Goal: Transaction & Acquisition: Obtain resource

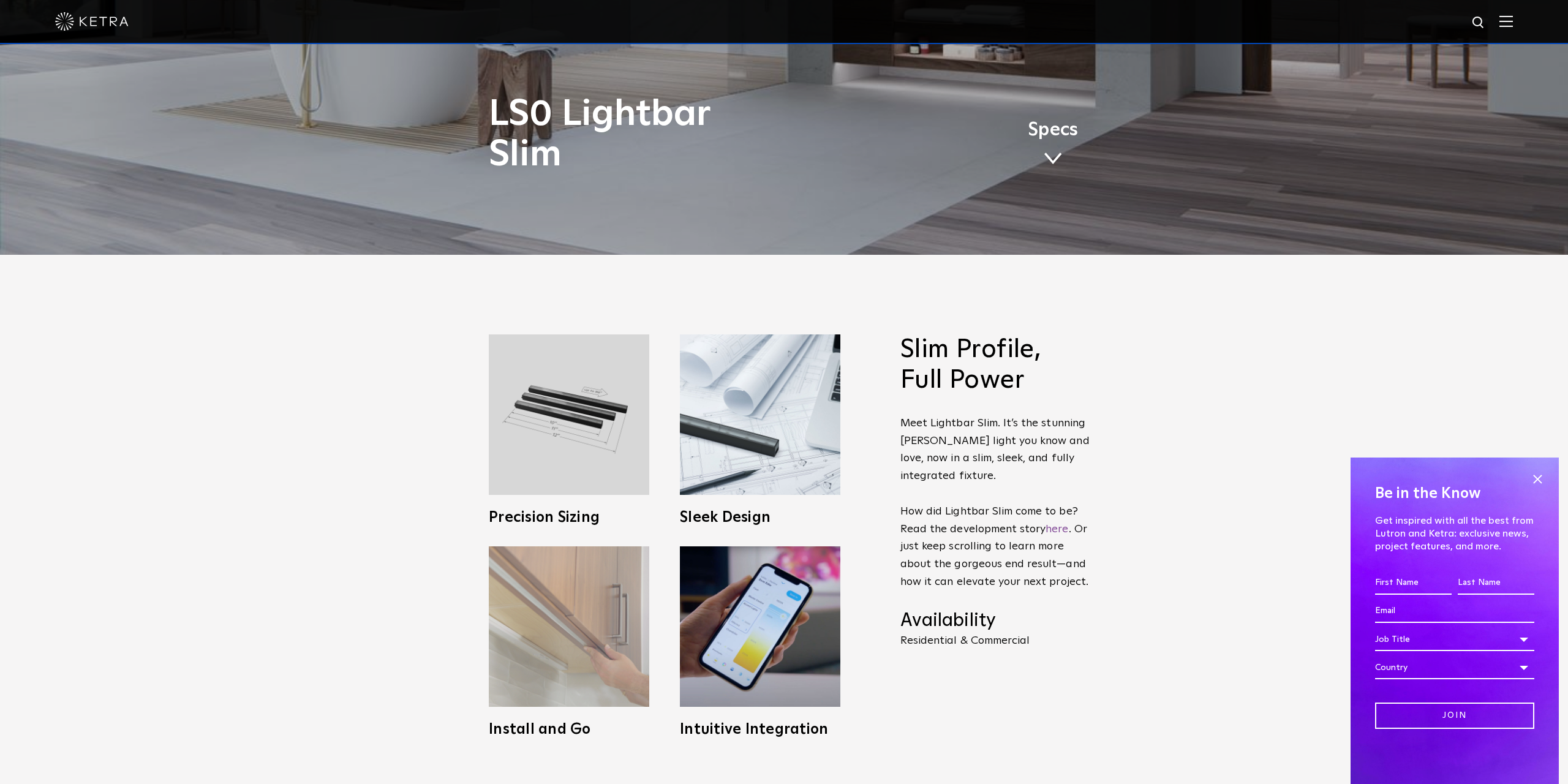
scroll to position [837, 0]
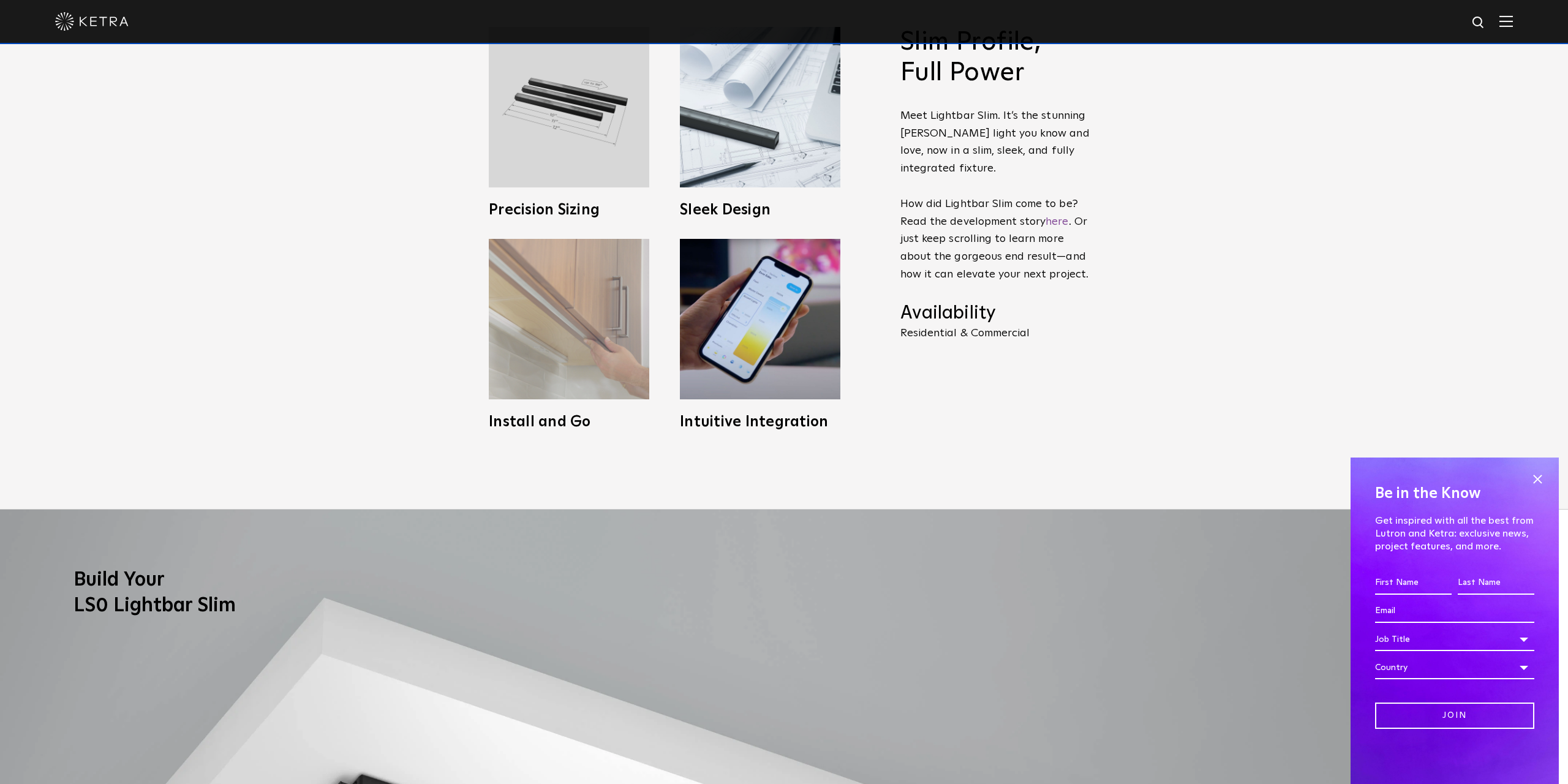
click at [567, 355] on img at bounding box center [568, 319] width 160 height 160
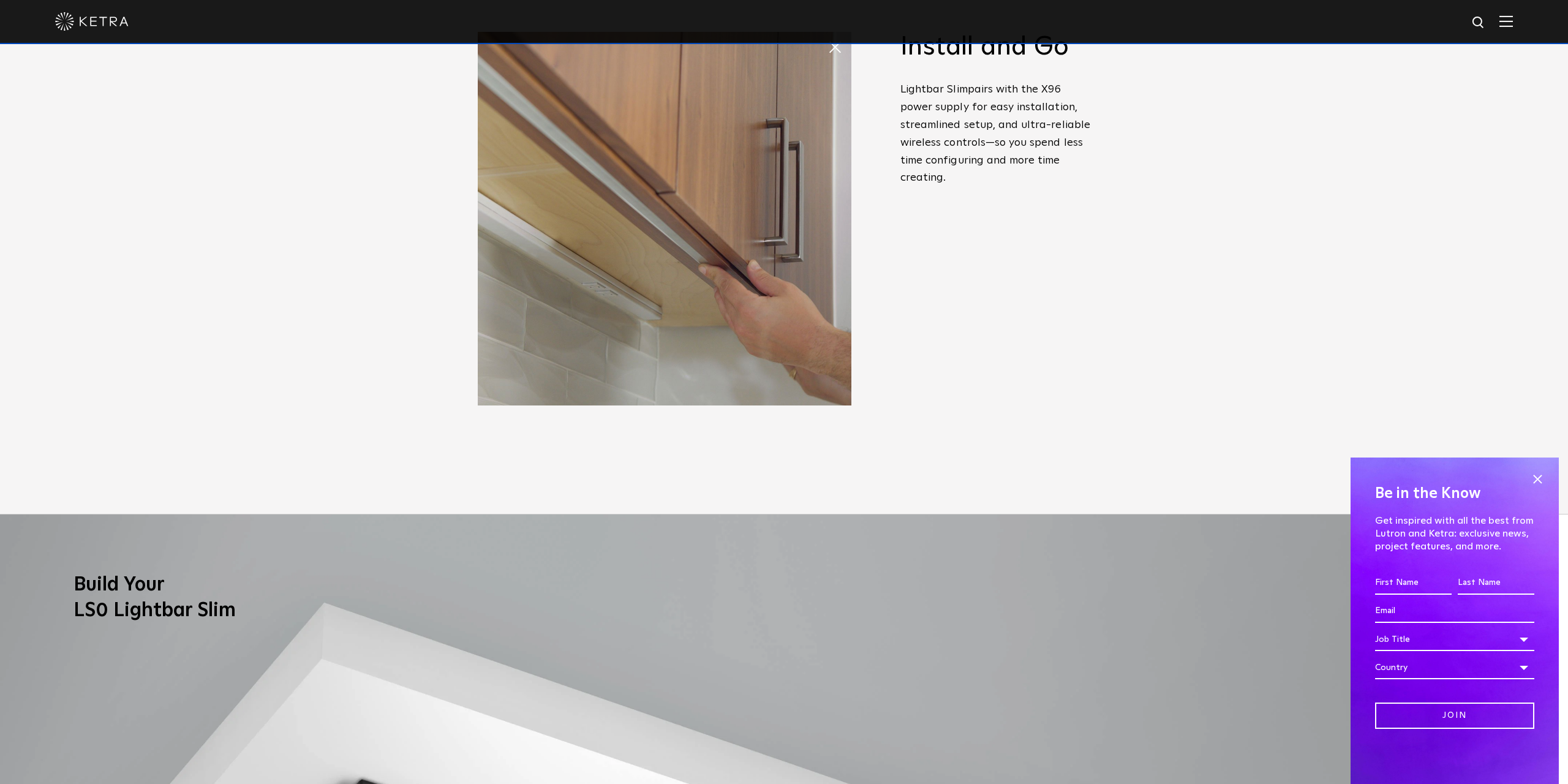
scroll to position [699, 0]
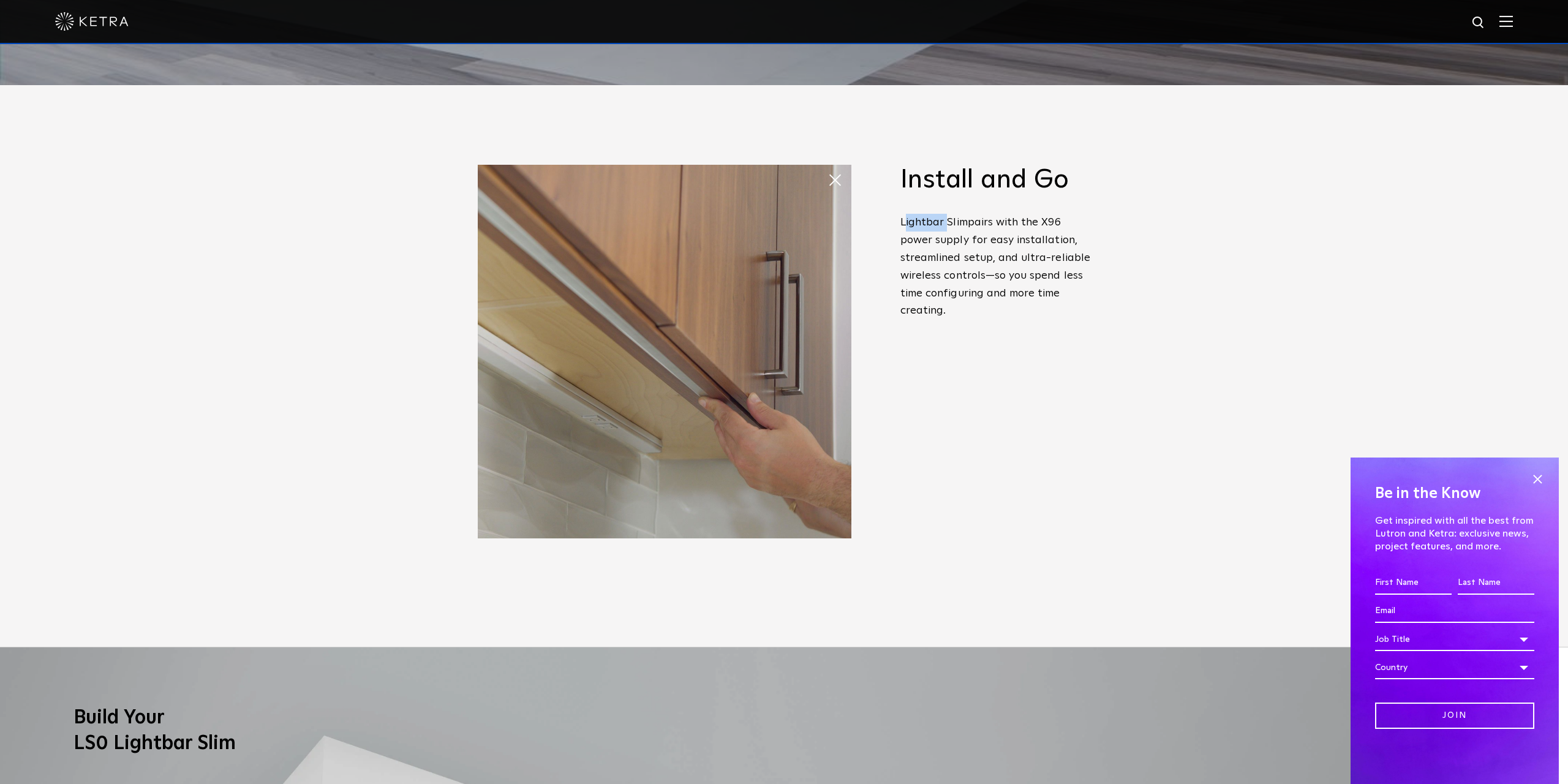
drag, startPoint x: 920, startPoint y: 223, endPoint x: 947, endPoint y: 224, distance: 27.0
click at [946, 224] on span "Lightbar Slim" at bounding box center [934, 222] width 67 height 11
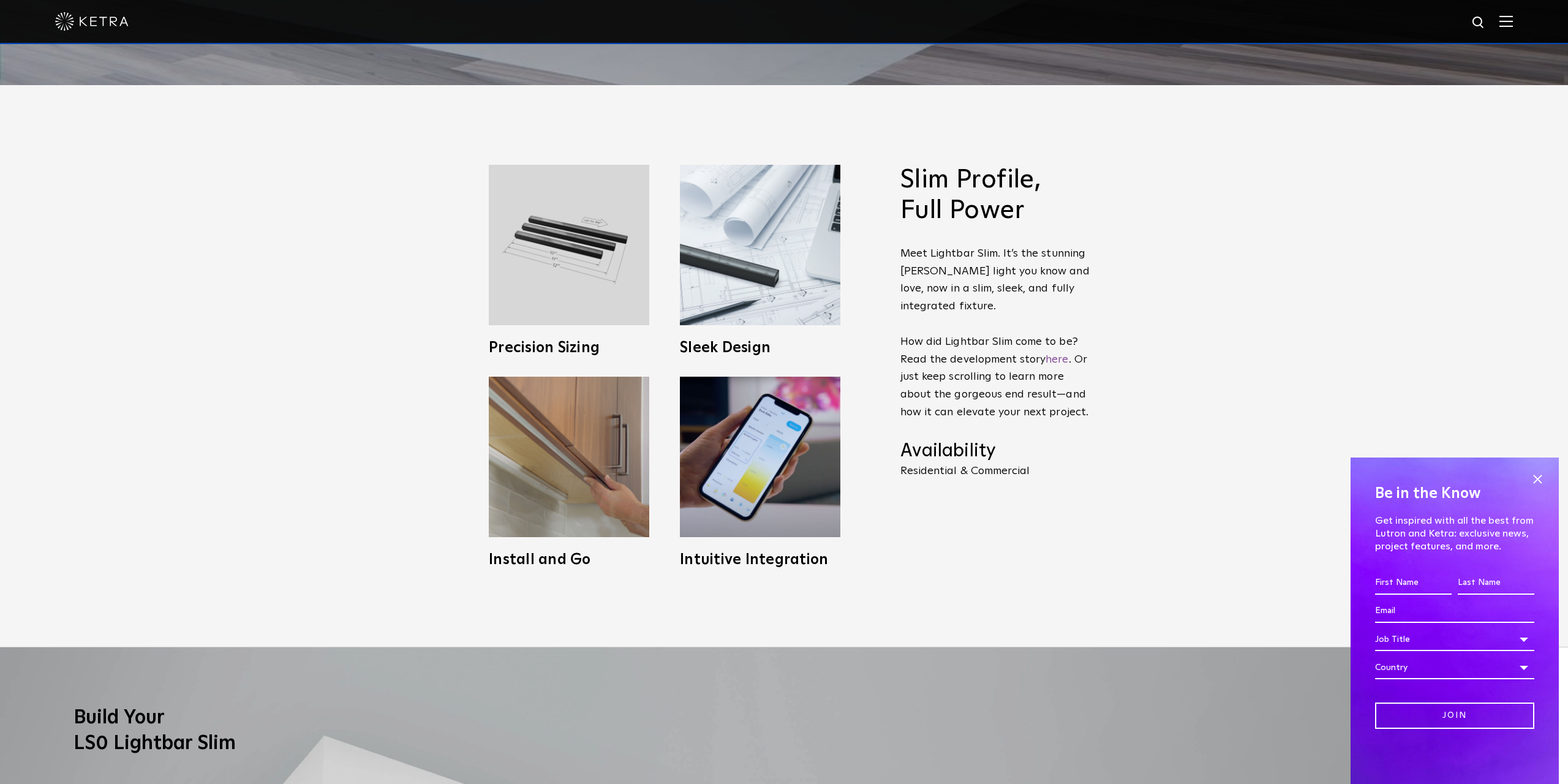
click at [956, 223] on h2 "Slim Profile, Full Power" at bounding box center [995, 195] width 190 height 62
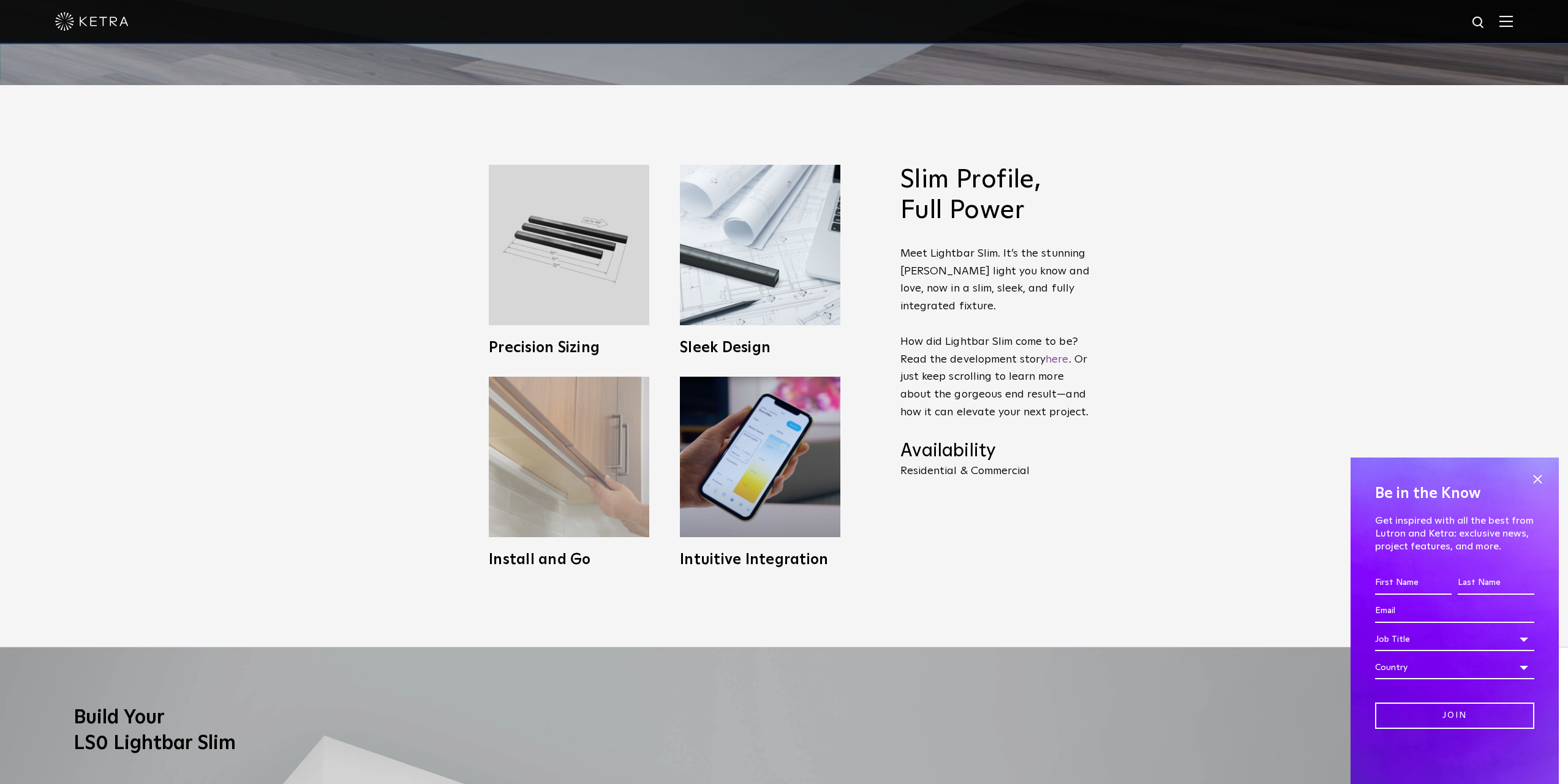
click at [563, 433] on img at bounding box center [568, 457] width 160 height 160
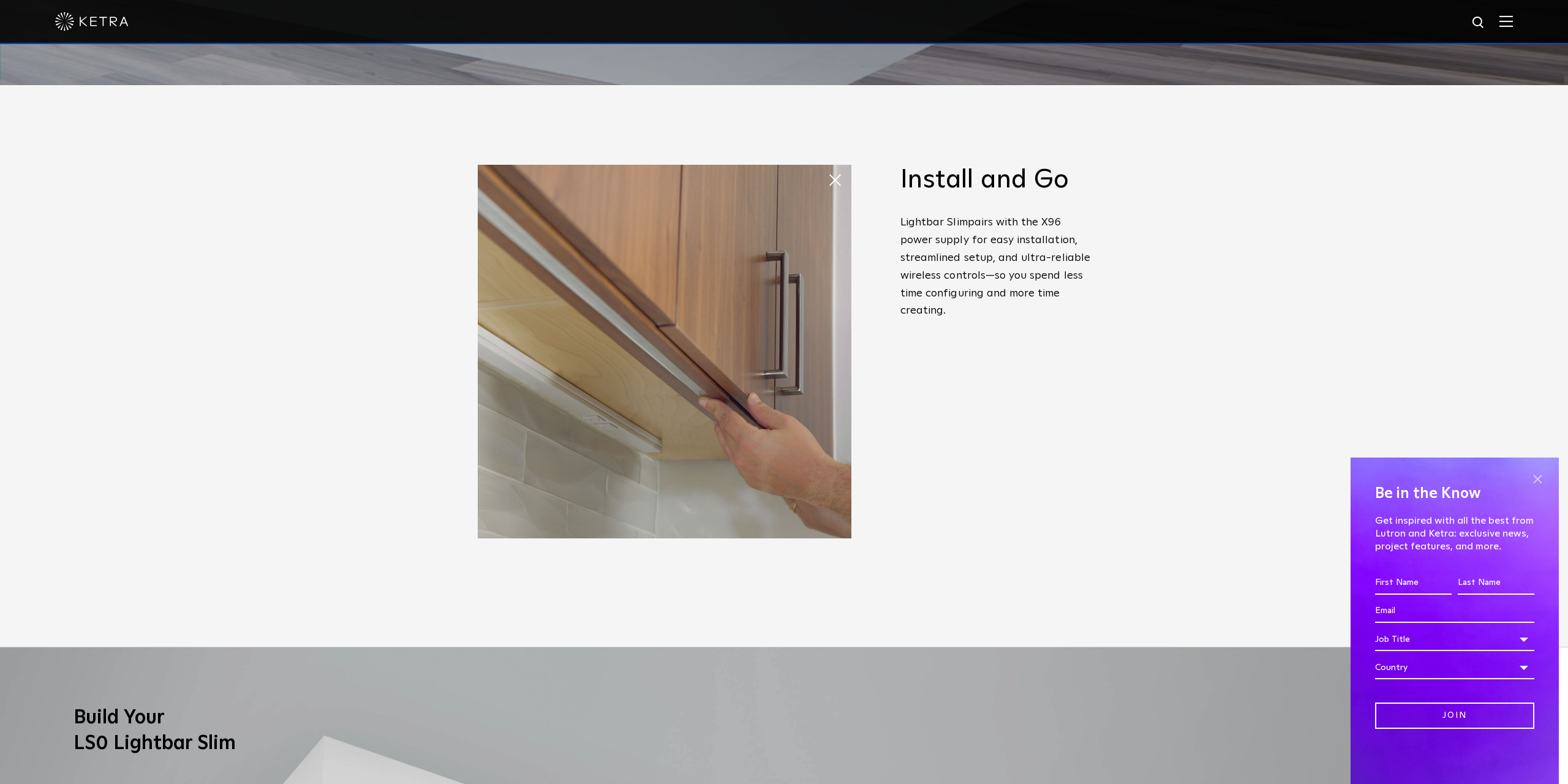
click at [1540, 483] on span at bounding box center [1537, 479] width 18 height 18
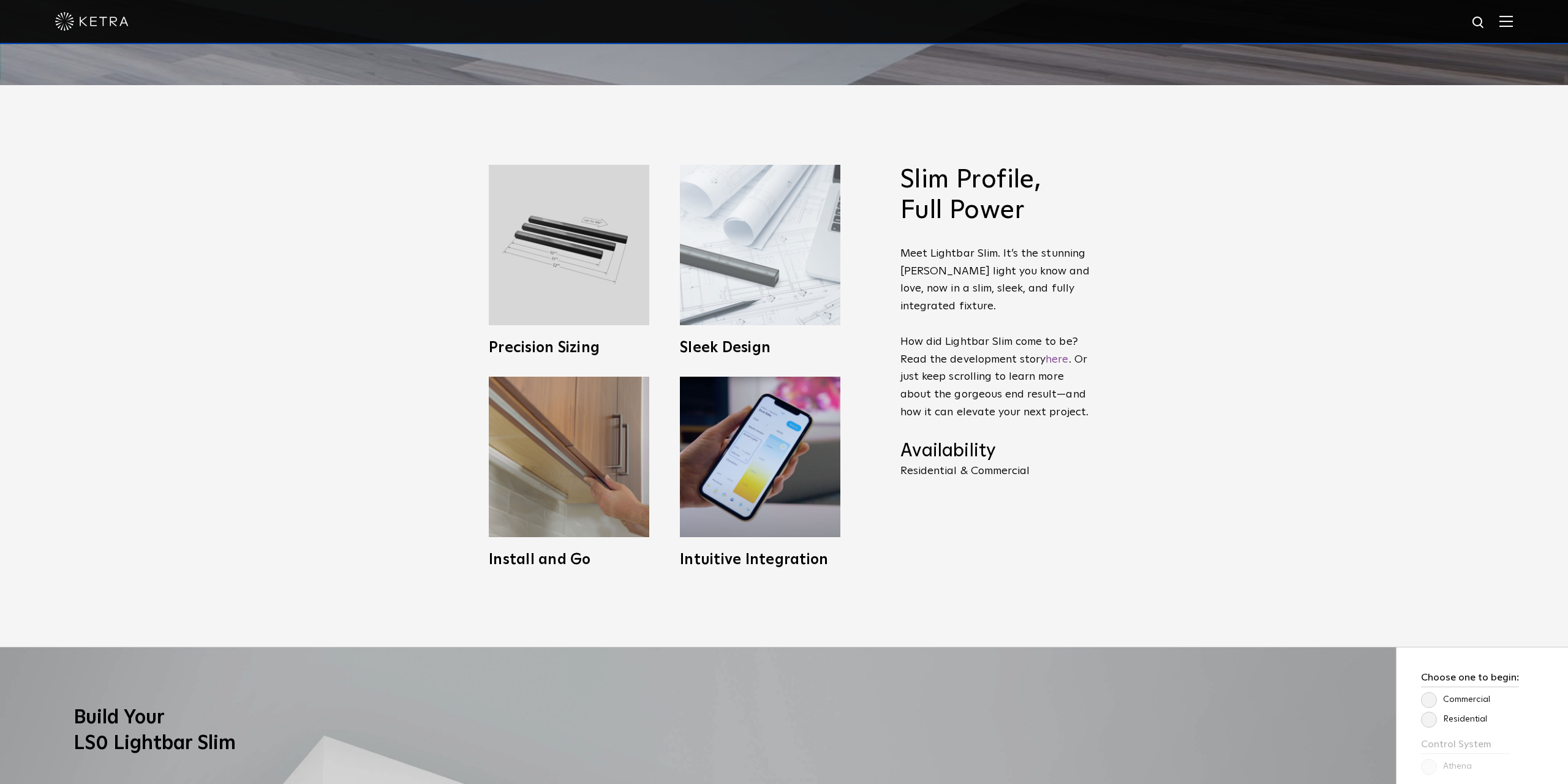
click at [732, 287] on img at bounding box center [760, 245] width 160 height 160
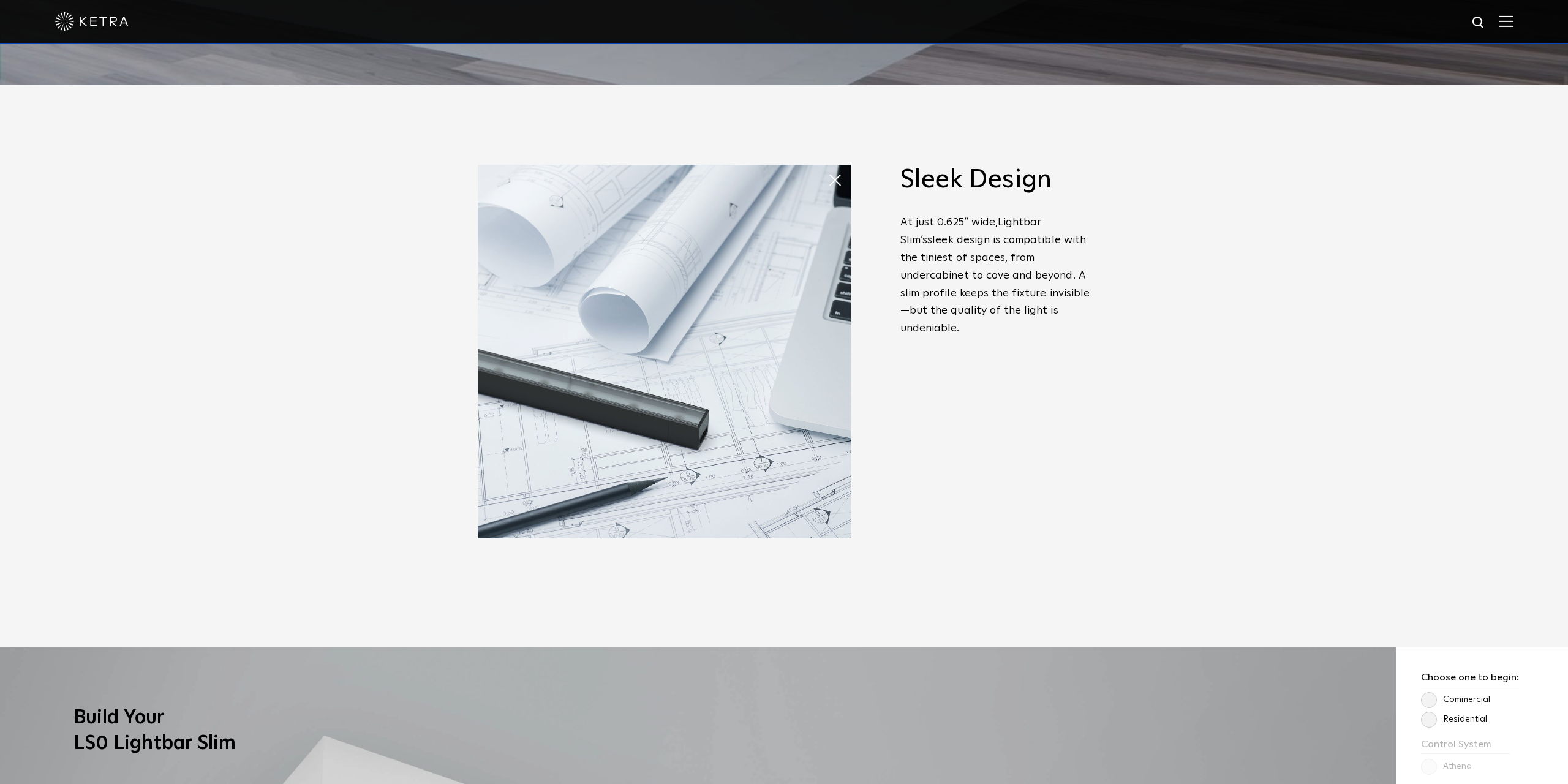
click at [732, 379] on img at bounding box center [665, 351] width 374 height 374
click at [827, 168] on span at bounding box center [827, 168] width 0 height 0
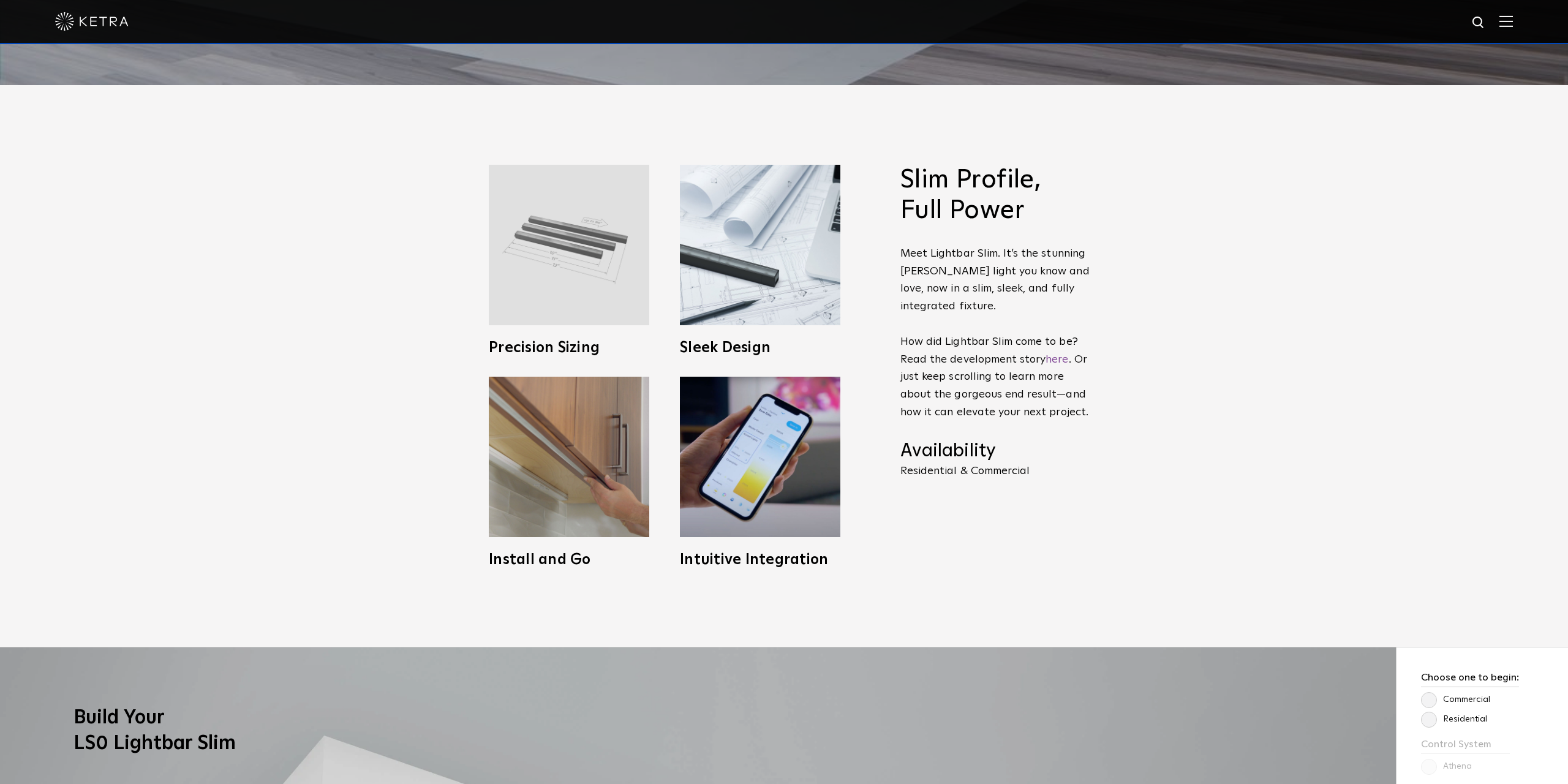
click at [620, 257] on img at bounding box center [568, 245] width 160 height 160
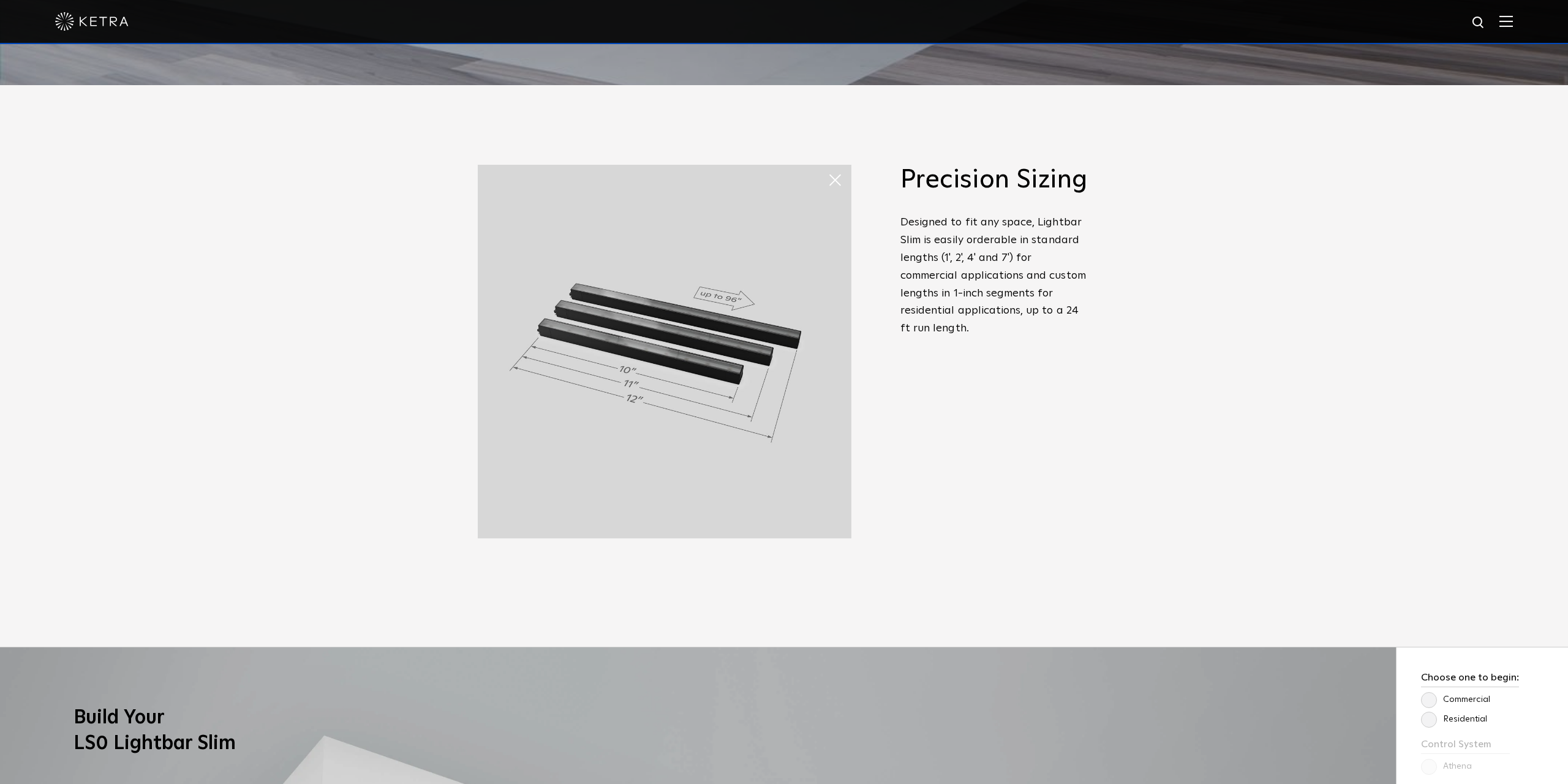
click at [827, 168] on span at bounding box center [827, 168] width 0 height 0
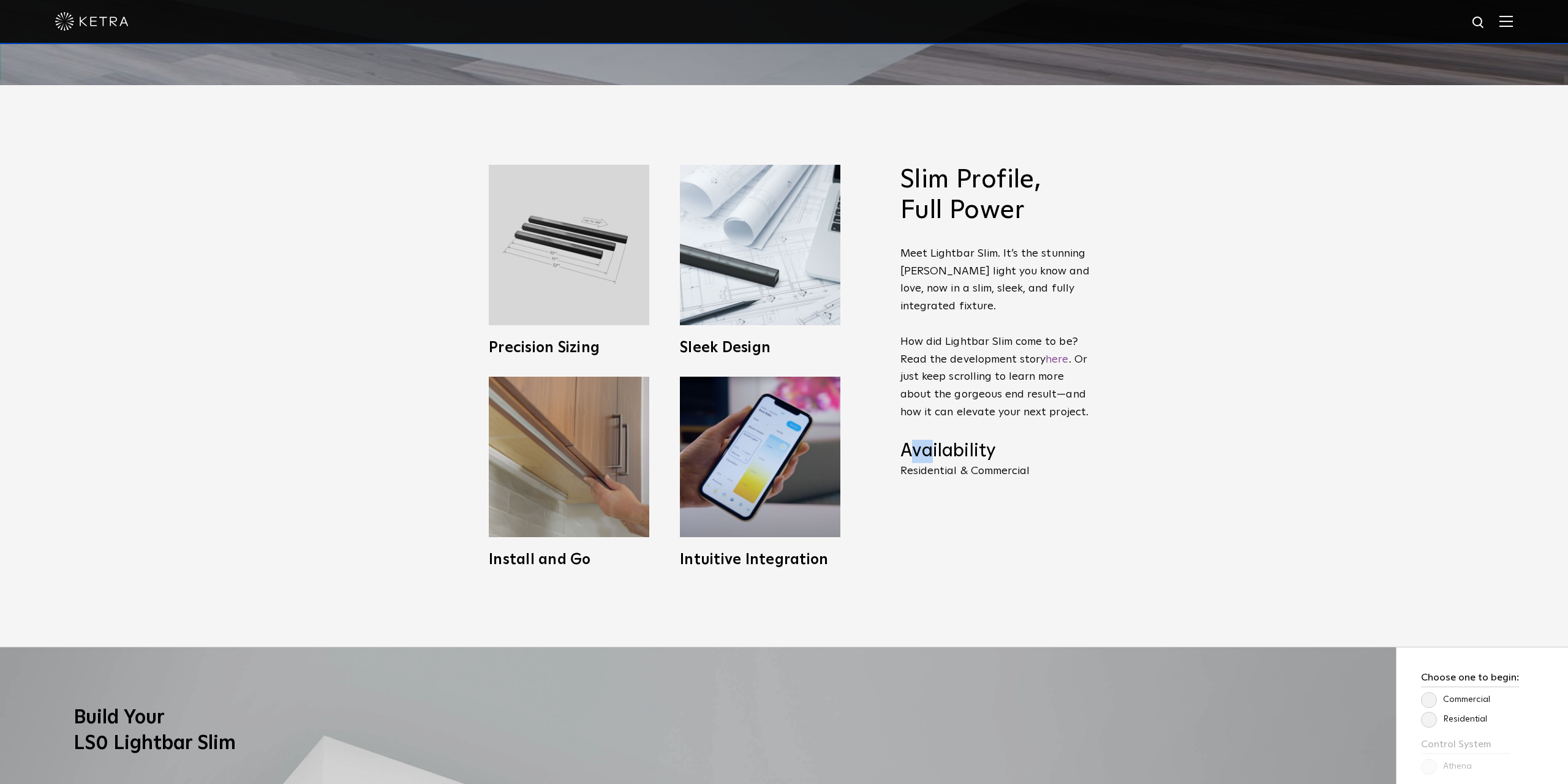
drag, startPoint x: 920, startPoint y: 443, endPoint x: 965, endPoint y: 449, distance: 45.4
click at [946, 448] on h4 "Availability" at bounding box center [995, 451] width 190 height 23
click at [969, 449] on h4 "Availability" at bounding box center [995, 451] width 190 height 23
click at [981, 460] on h4 "Availability" at bounding box center [995, 451] width 190 height 23
click at [1427, 722] on label "Residential" at bounding box center [1454, 720] width 66 height 11
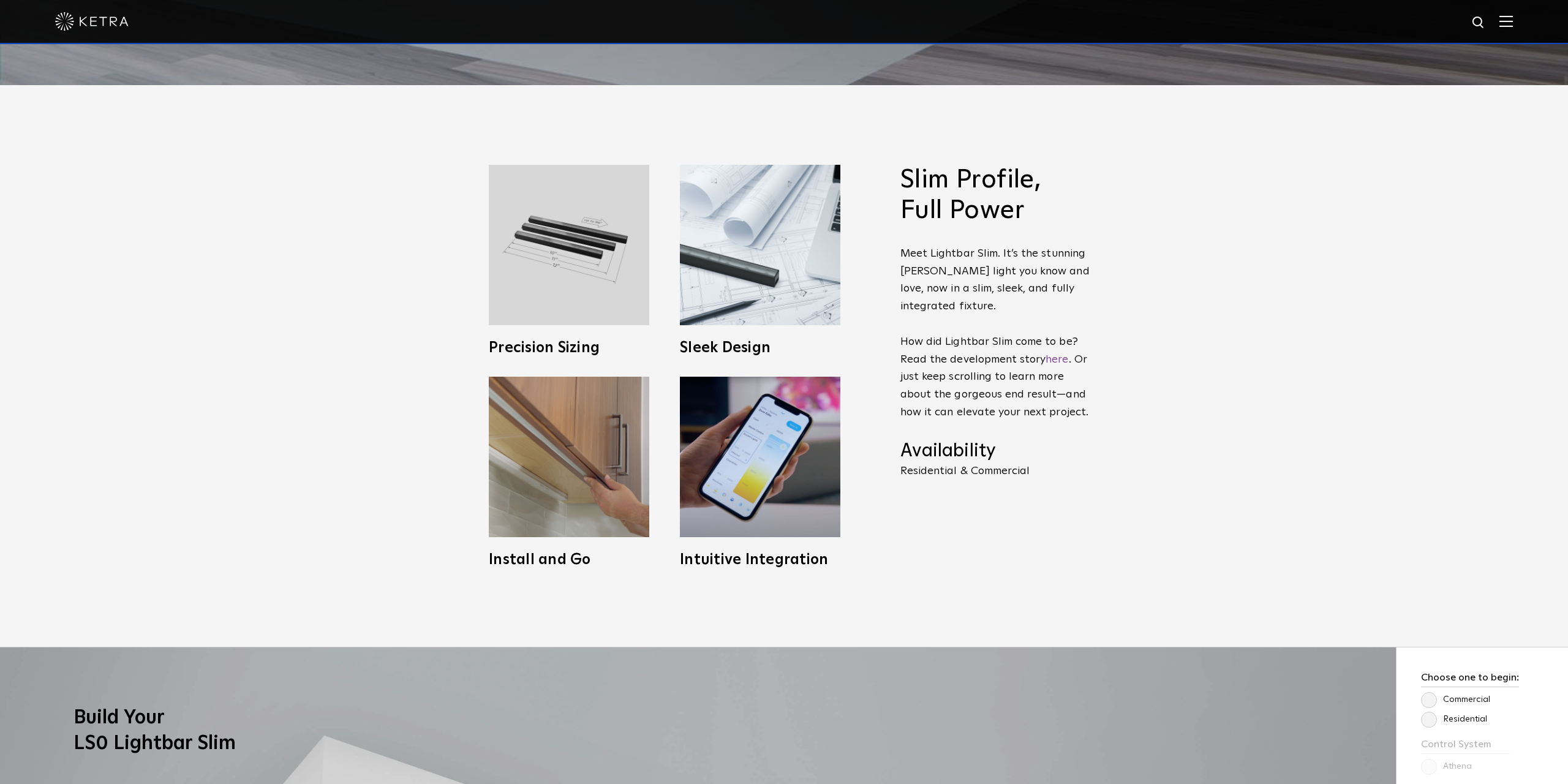
click at [0, 0] on input "Residential" at bounding box center [0, 0] width 0 height 0
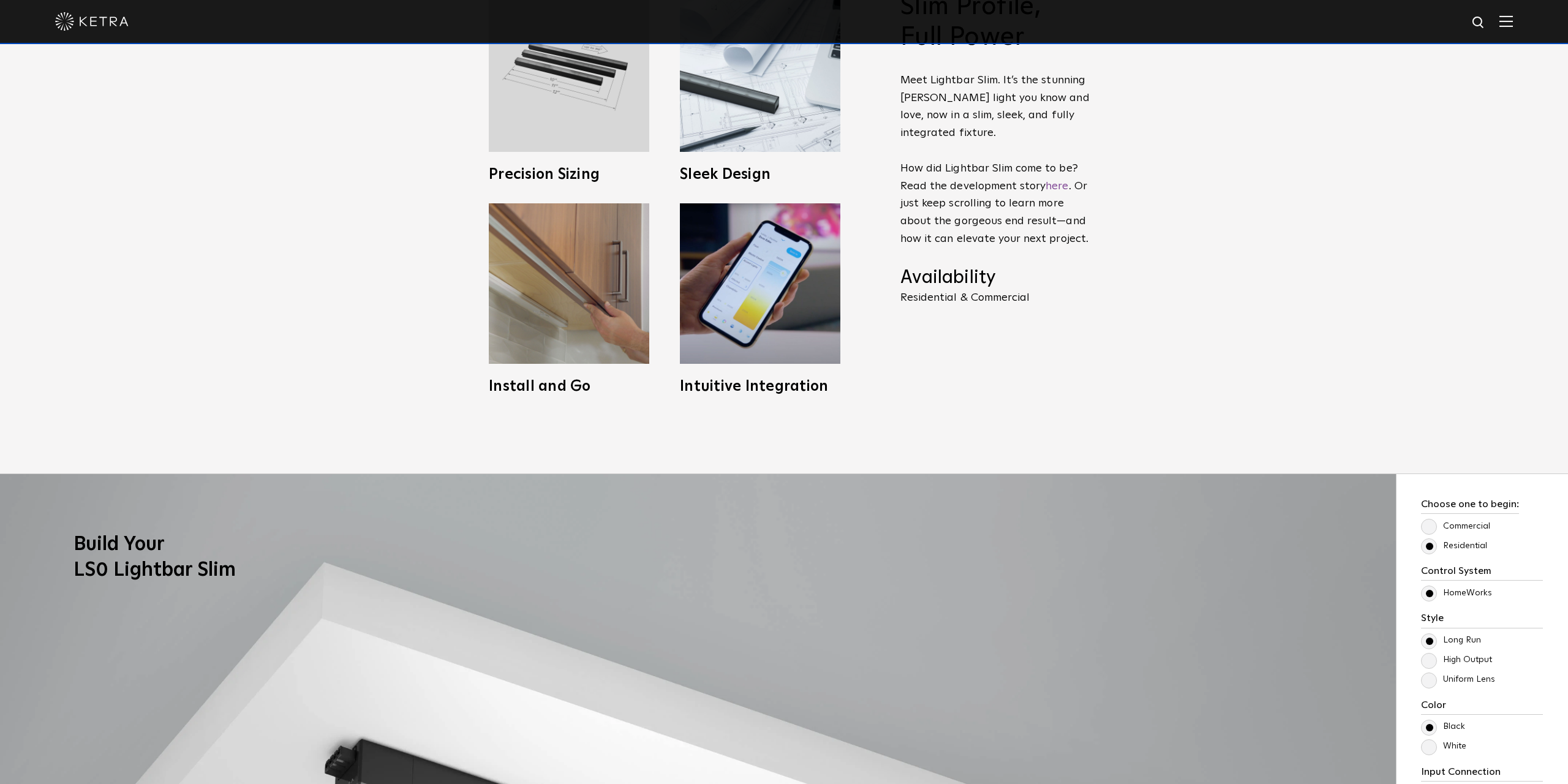
click at [1431, 659] on label "High Output" at bounding box center [1456, 660] width 71 height 11
click at [0, 0] on input "High Output" at bounding box center [0, 0] width 0 height 0
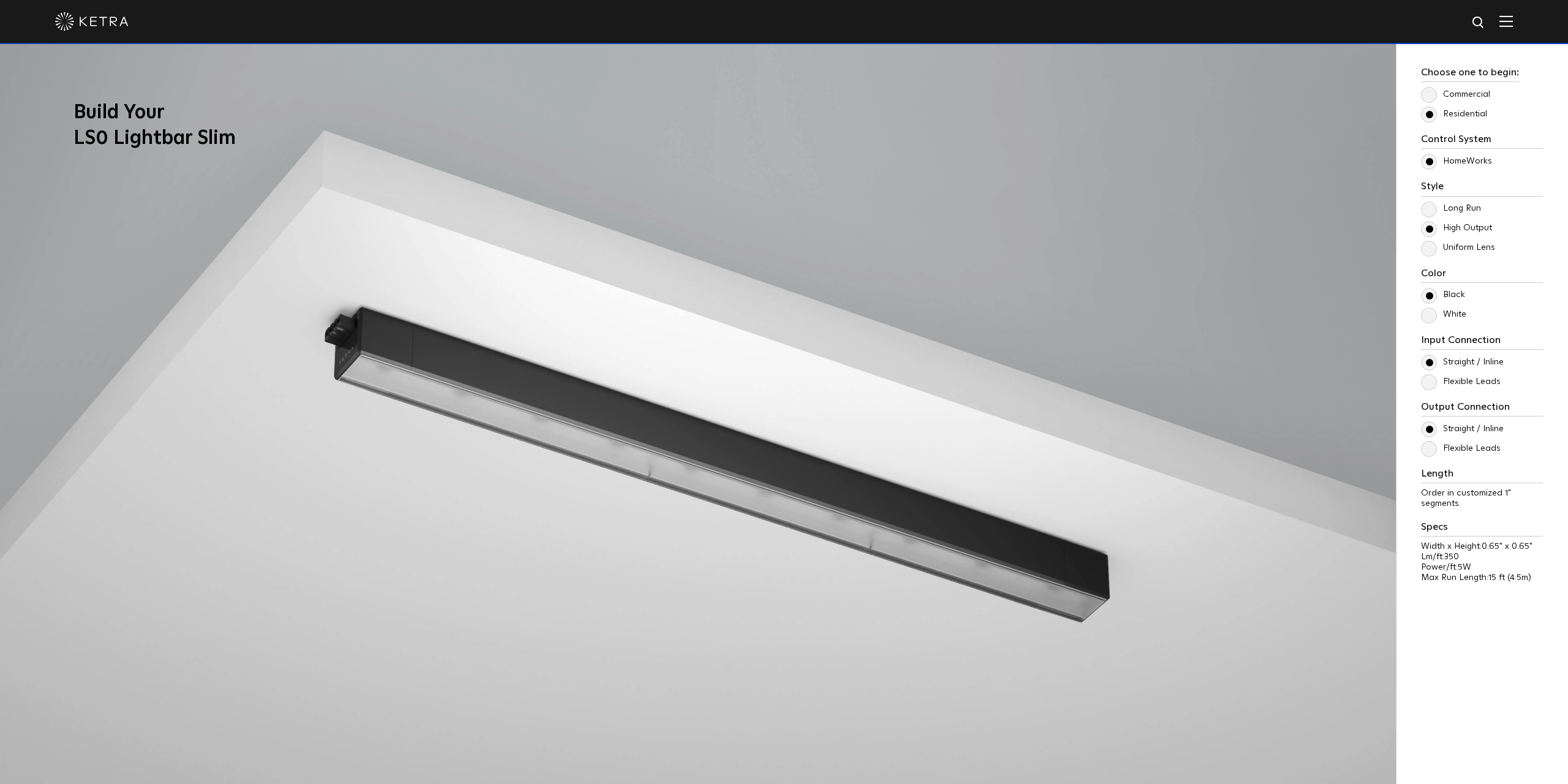
scroll to position [1346, 0]
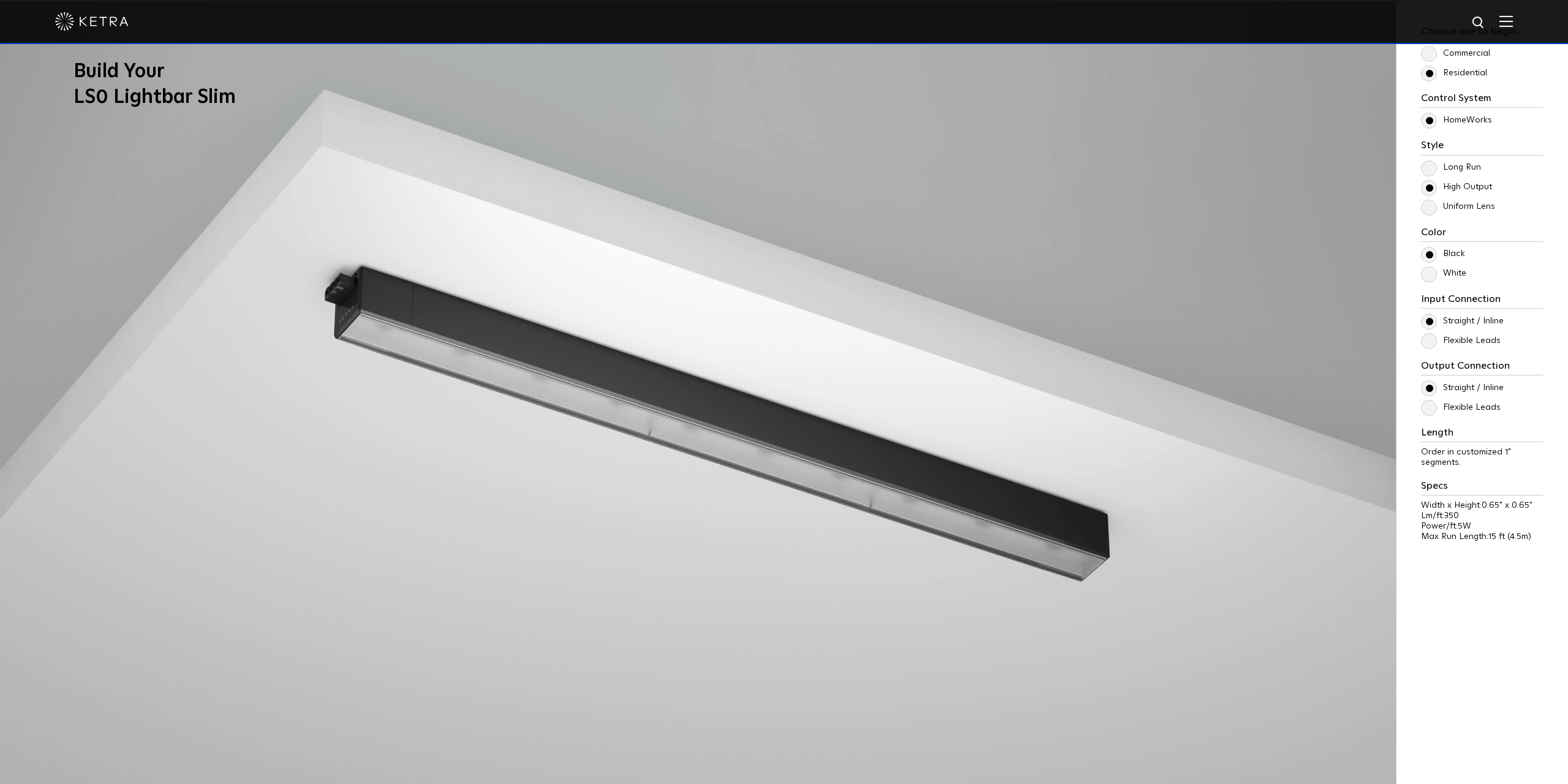
click at [1426, 340] on label "Flexible Leads" at bounding box center [1461, 341] width 80 height 11
click at [0, 0] on input "Flexible Leads" at bounding box center [0, 0] width 0 height 0
click at [1426, 318] on label "Straight / Inline" at bounding box center [1462, 321] width 83 height 11
click at [0, 0] on input "Straight / Inline" at bounding box center [0, 0] width 0 height 0
click at [1428, 346] on label "Flexible Leads" at bounding box center [1461, 341] width 80 height 11
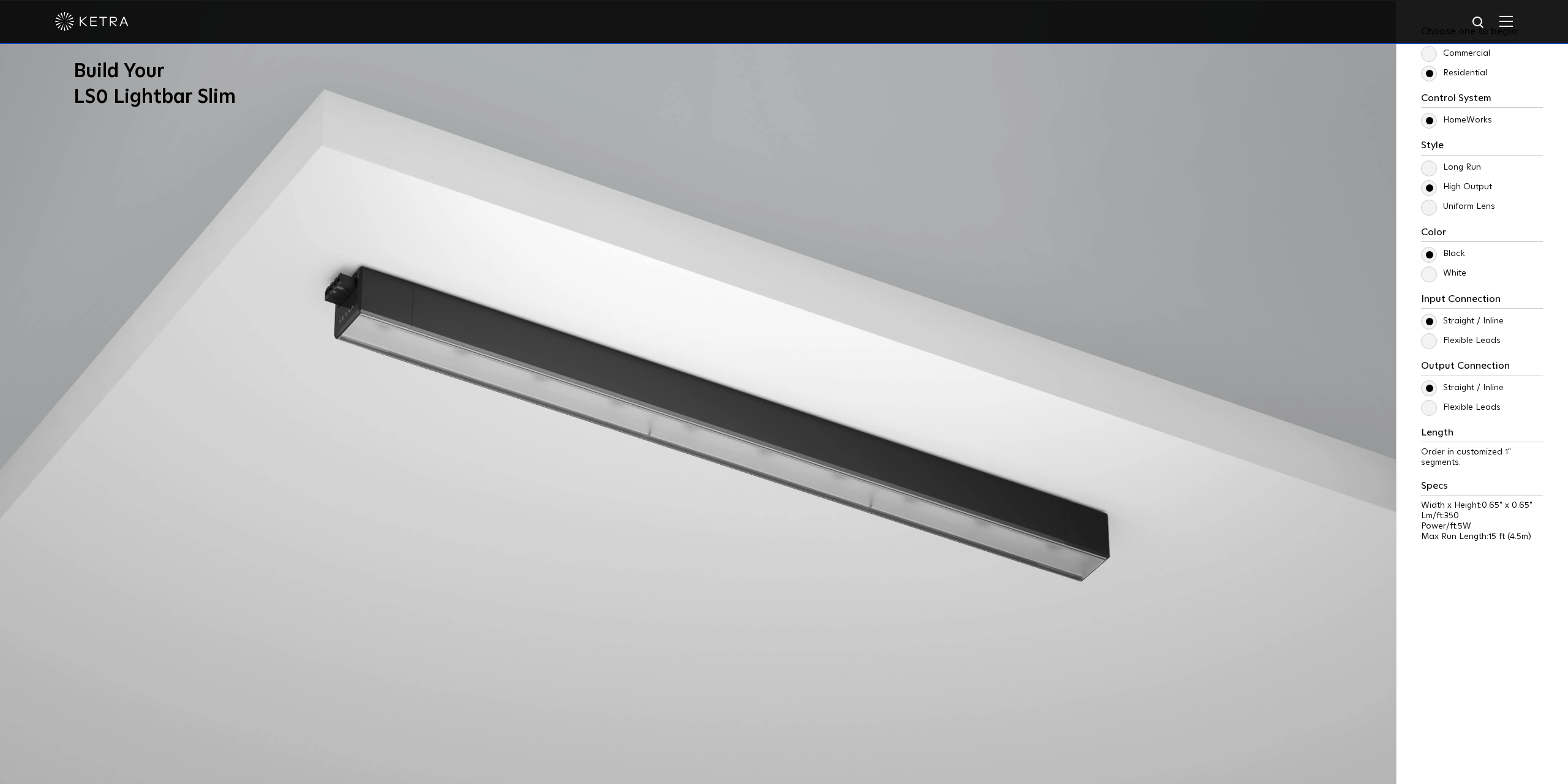
click at [0, 0] on input "Flexible Leads" at bounding box center [0, 0] width 0 height 0
click at [1434, 461] on span "Order in customized 1" segments." at bounding box center [1466, 458] width 90 height 19
click at [1448, 458] on span "Order in customized 1" segments." at bounding box center [1466, 458] width 90 height 19
drag, startPoint x: 1428, startPoint y: 444, endPoint x: 1449, endPoint y: 447, distance: 21.2
click at [1444, 447] on div "Length Order in customized 1" segments." at bounding box center [1481, 448] width 122 height 41
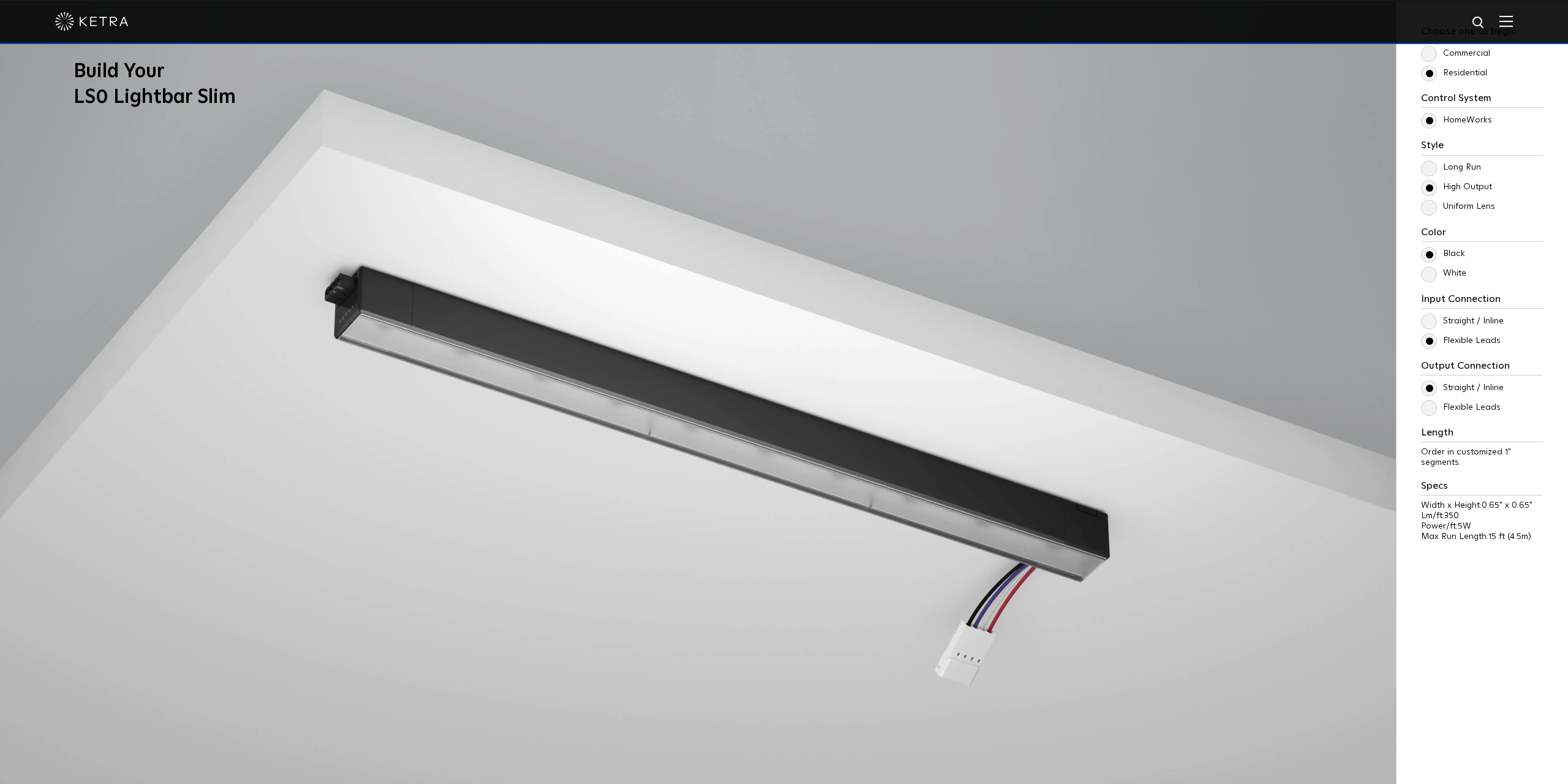
click at [1454, 447] on div "Length Order in customized 1" segments." at bounding box center [1481, 448] width 122 height 41
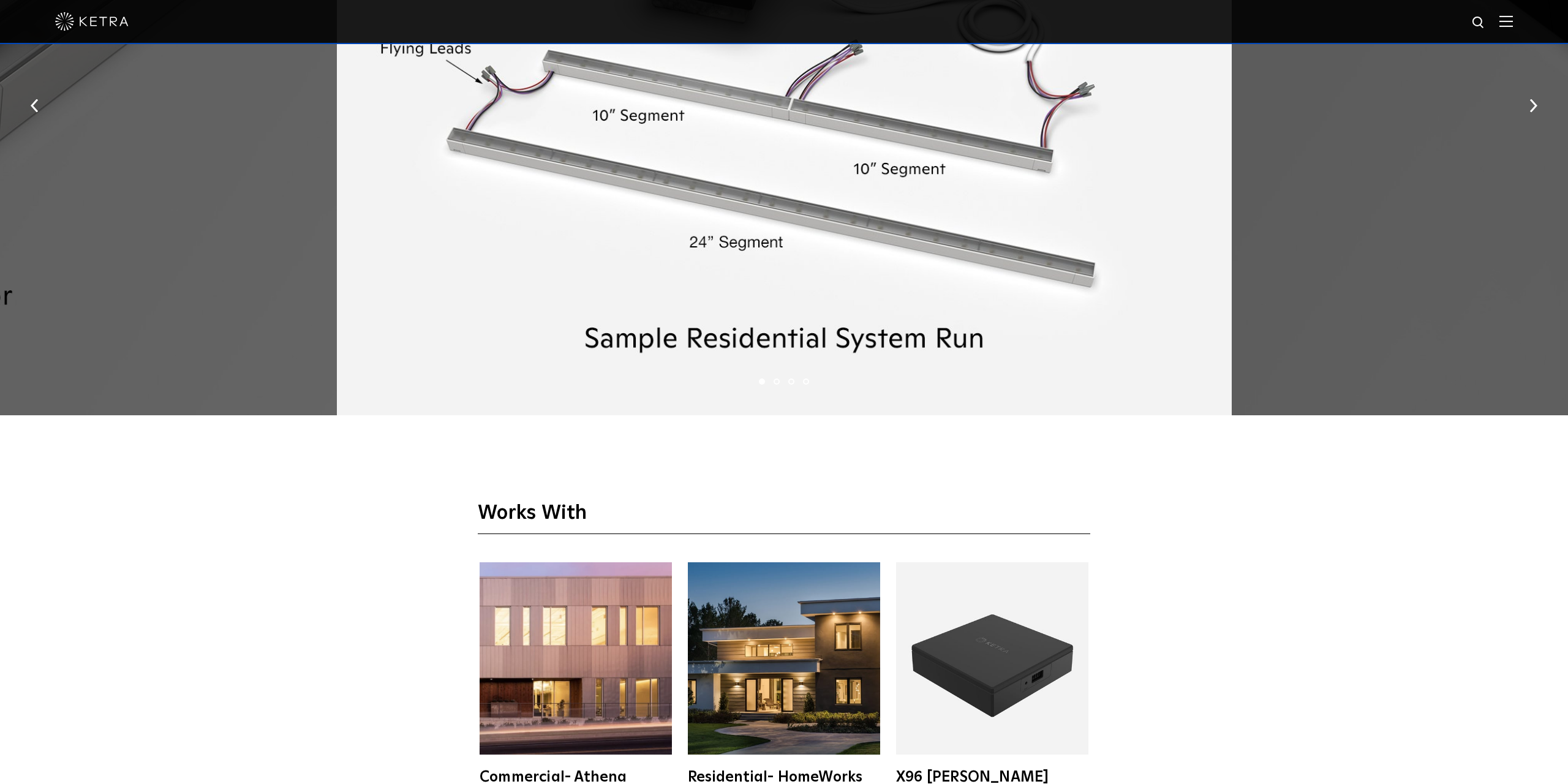
scroll to position [2127, 0]
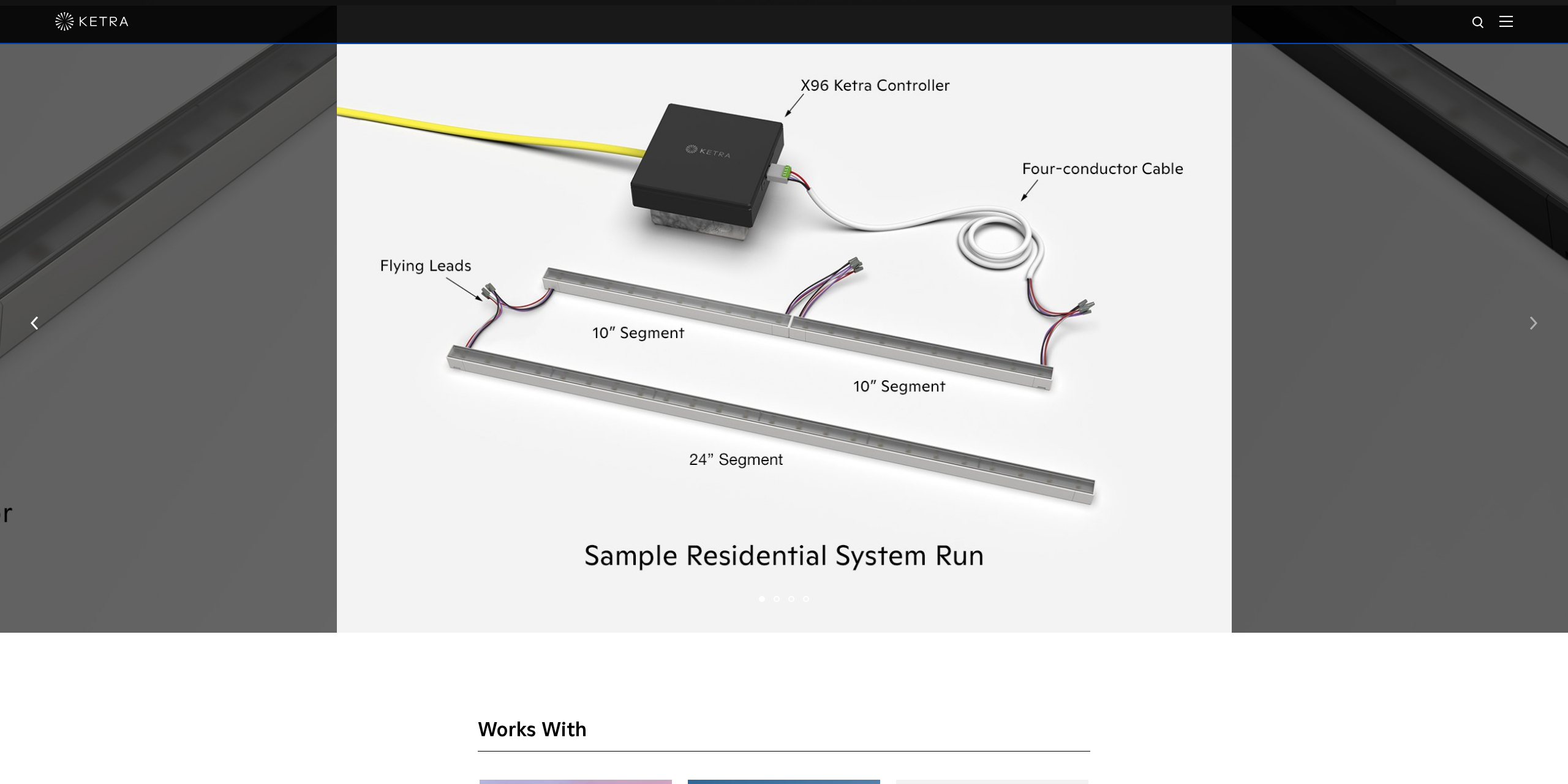
click at [1521, 328] on button "button" at bounding box center [1533, 322] width 26 height 42
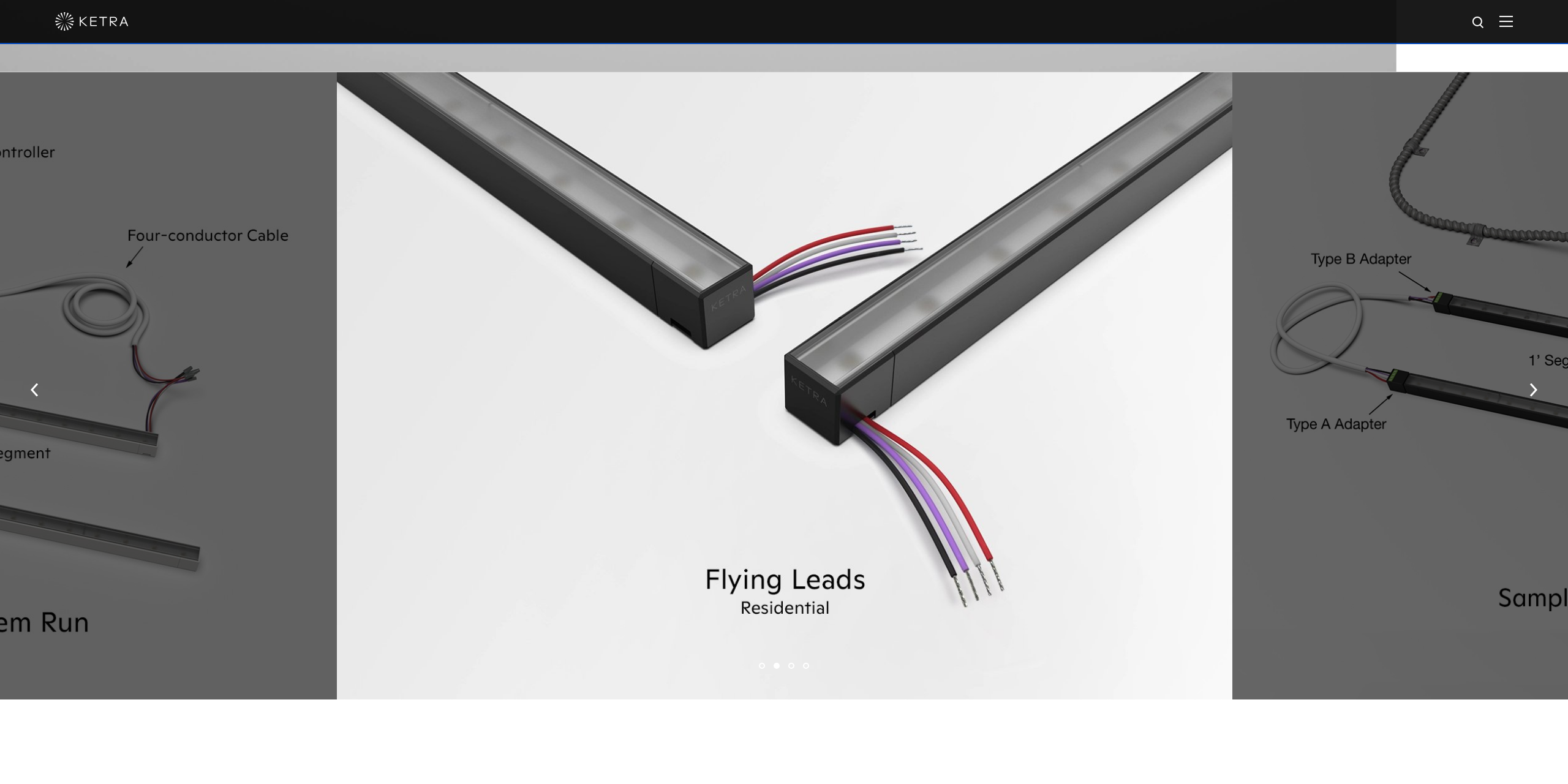
scroll to position [2049, 0]
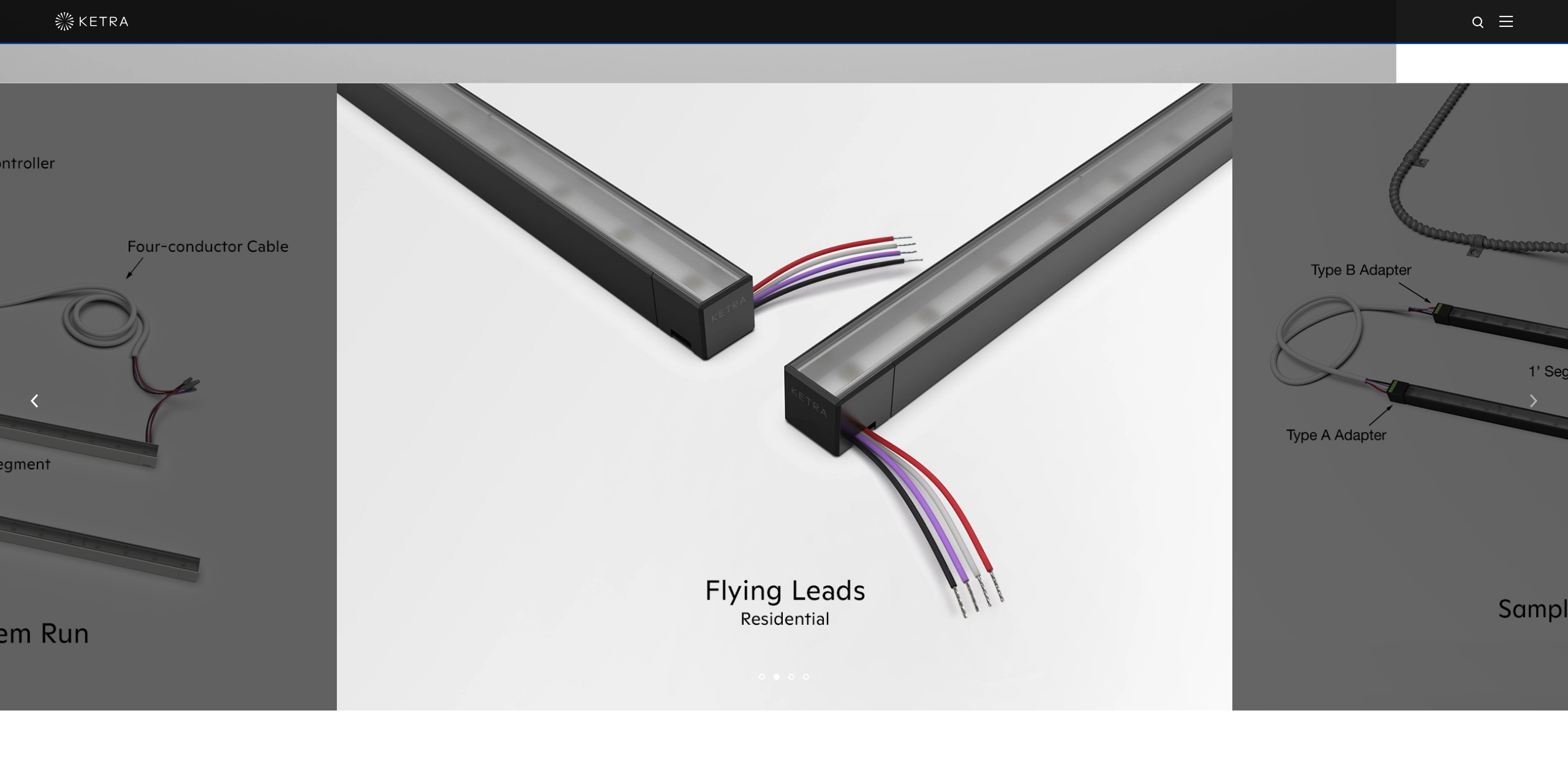
click at [1534, 406] on img "button" at bounding box center [1533, 401] width 8 height 14
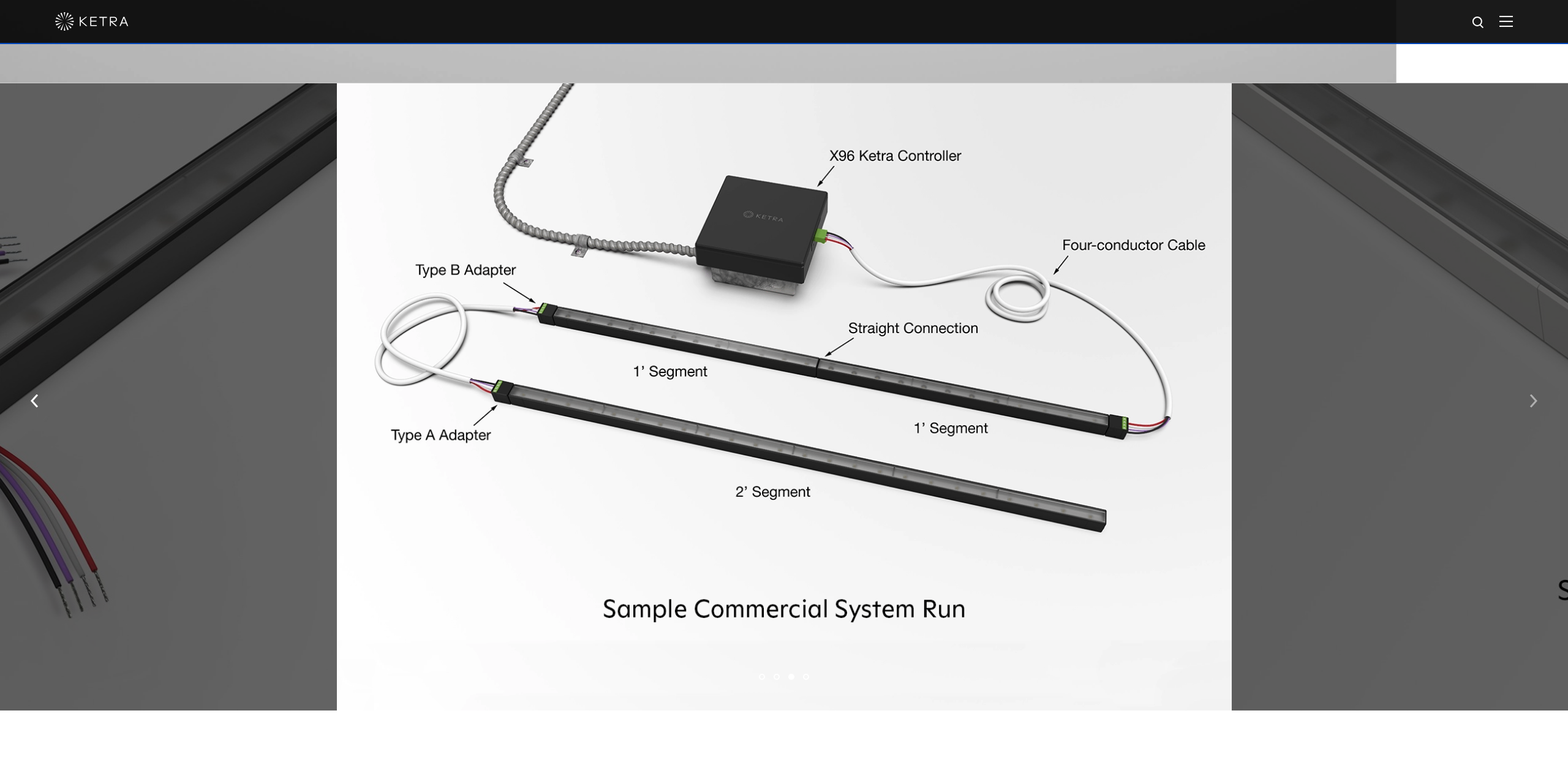
click at [1535, 406] on img "button" at bounding box center [1533, 401] width 8 height 14
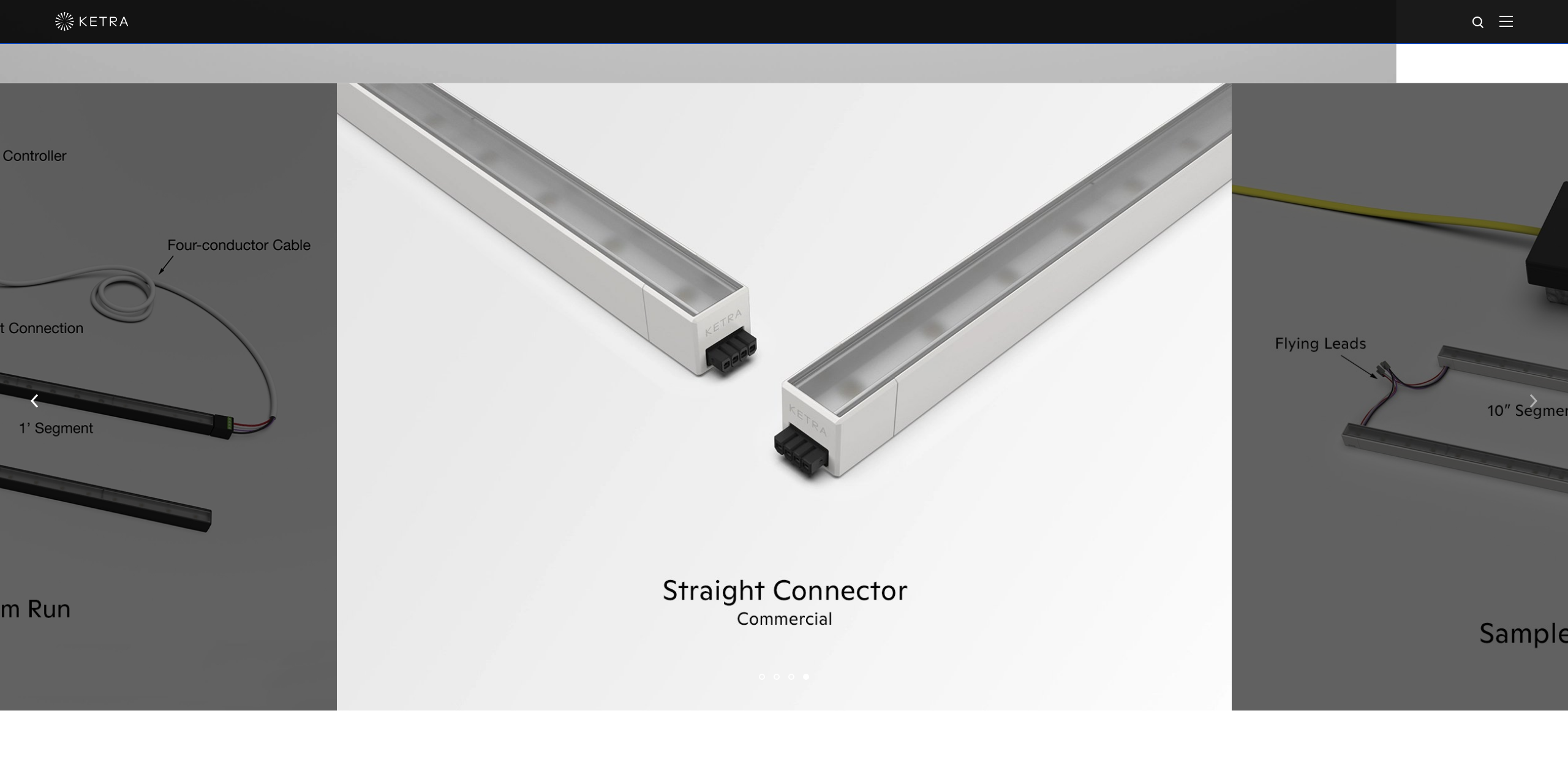
click at [1535, 406] on img "button" at bounding box center [1533, 401] width 8 height 14
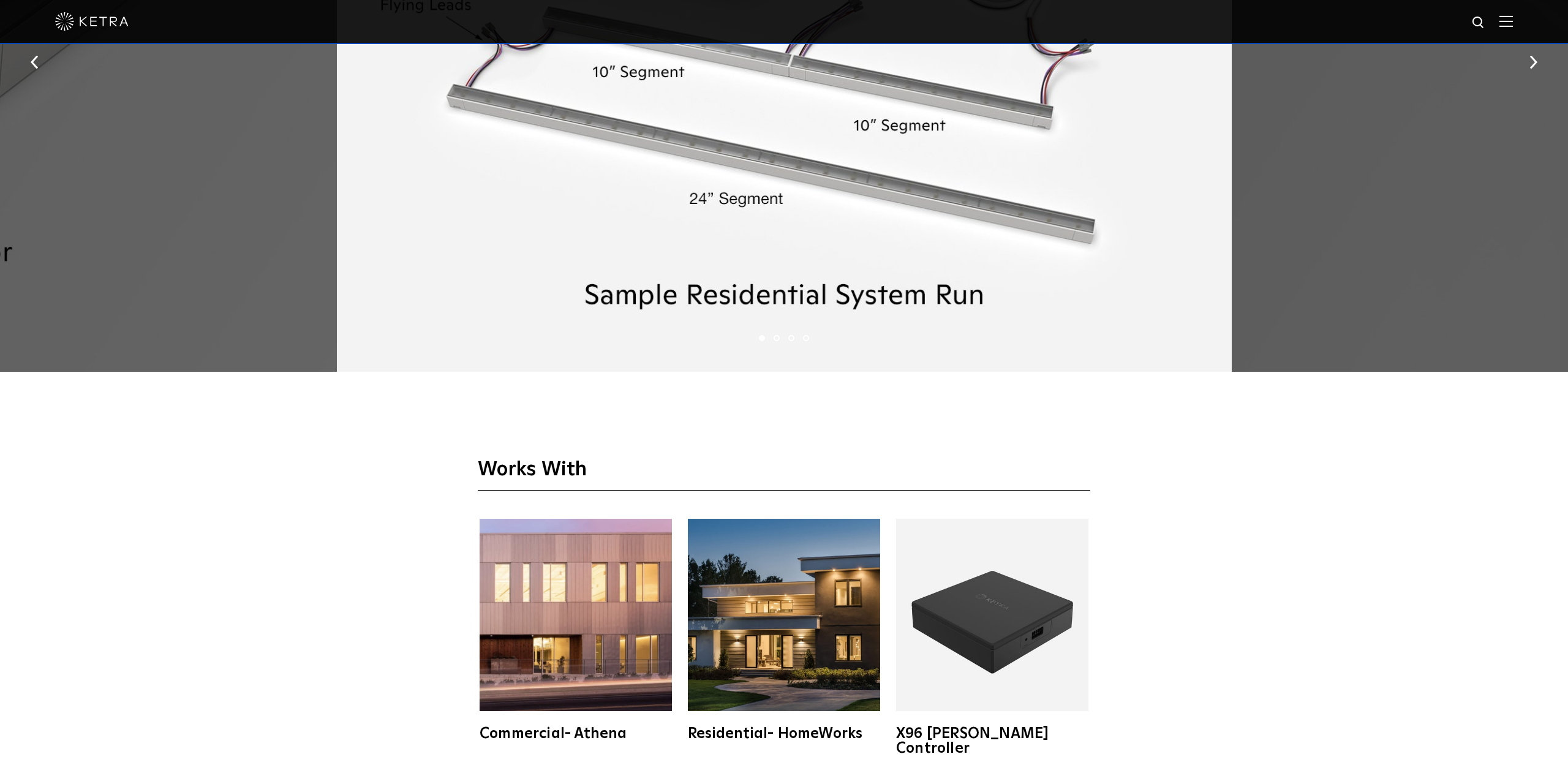
scroll to position [2873, 0]
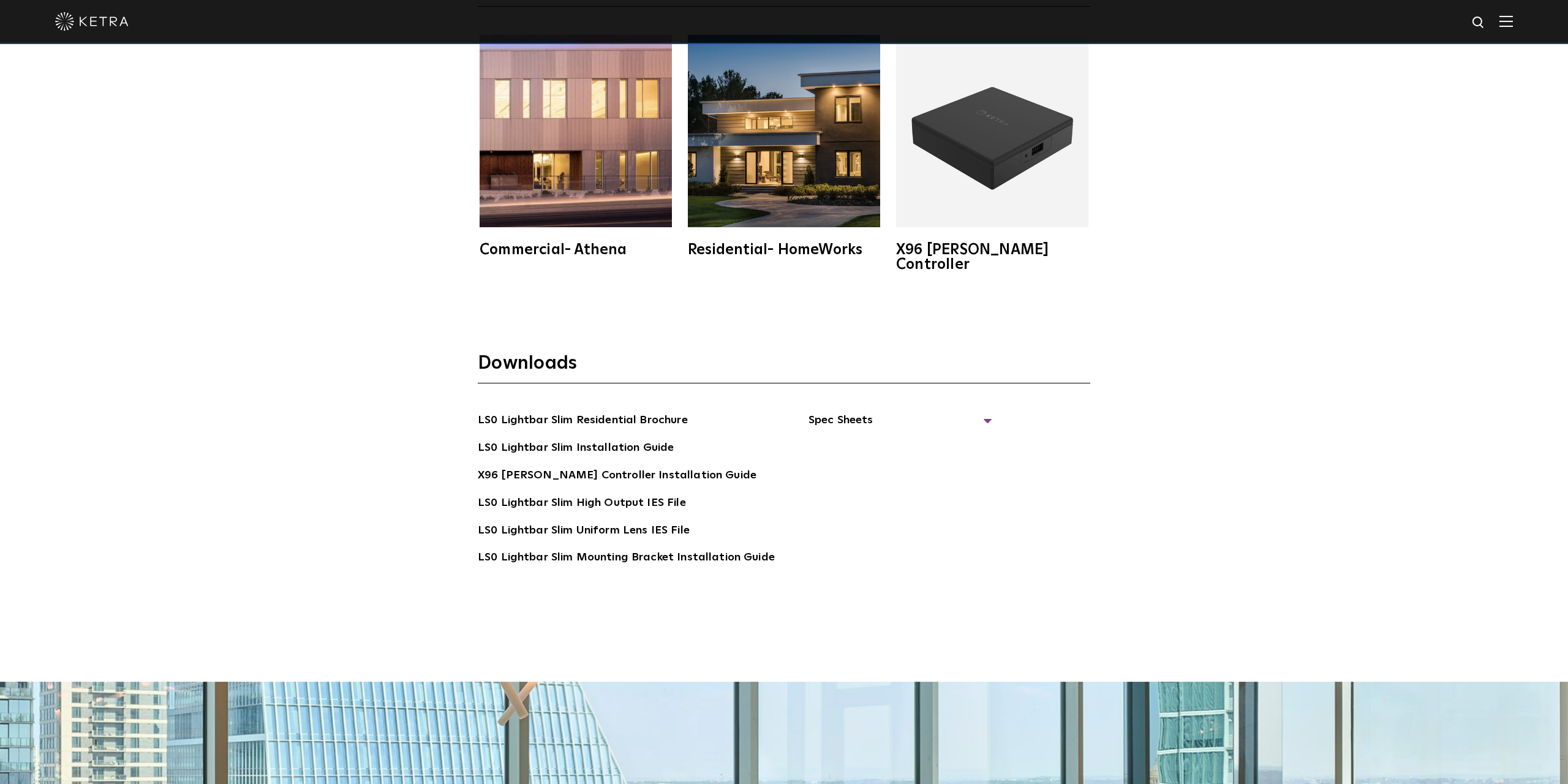
click at [348, 339] on div "Downloads LS0 Lightbar Slim Residential Brochure LS0 Lightbar Slim Installation…" at bounding box center [784, 497] width 1568 height 370
click at [773, 157] on img at bounding box center [784, 131] width 192 height 192
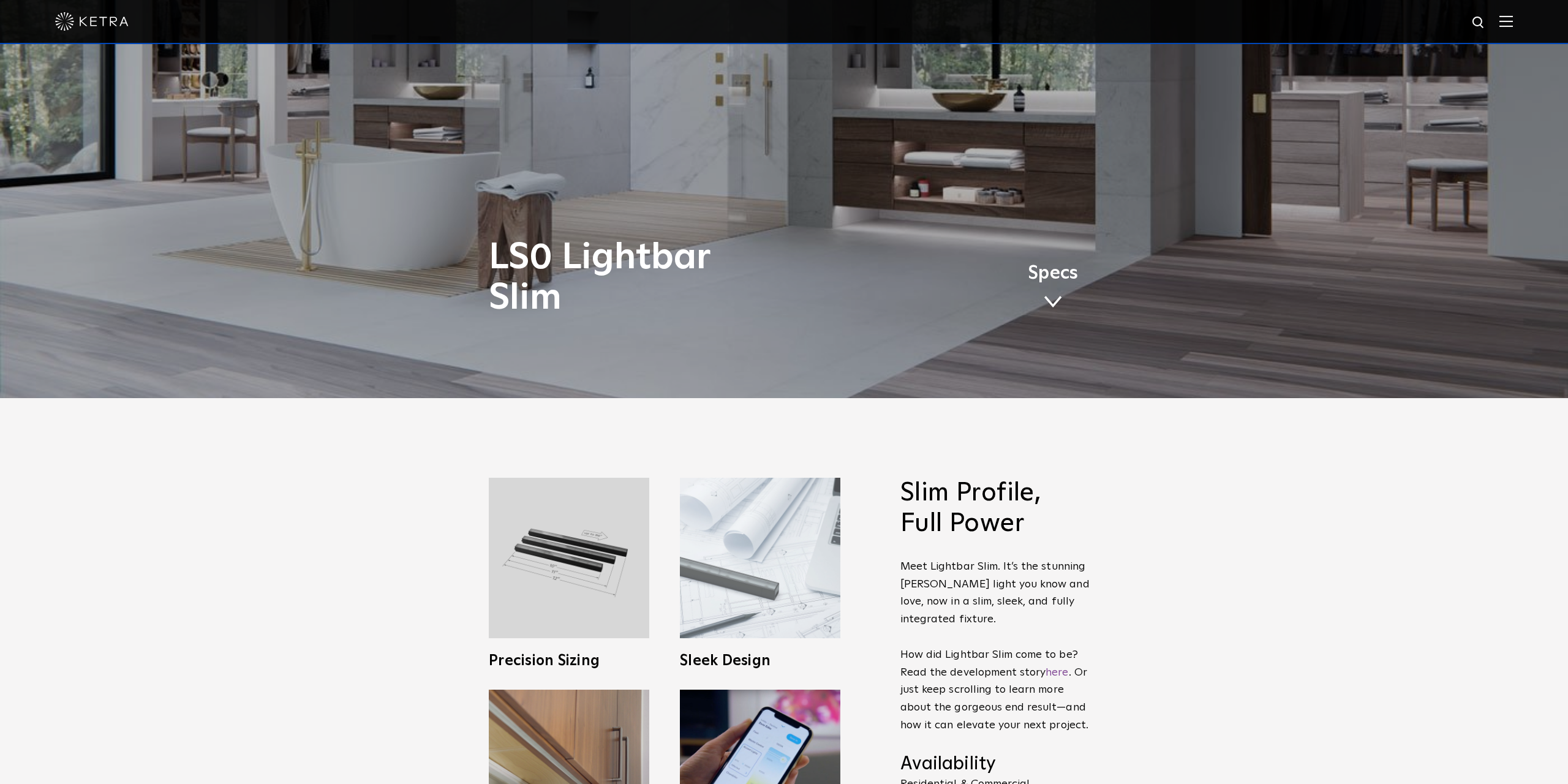
scroll to position [416, 0]
